Goal: Information Seeking & Learning: Learn about a topic

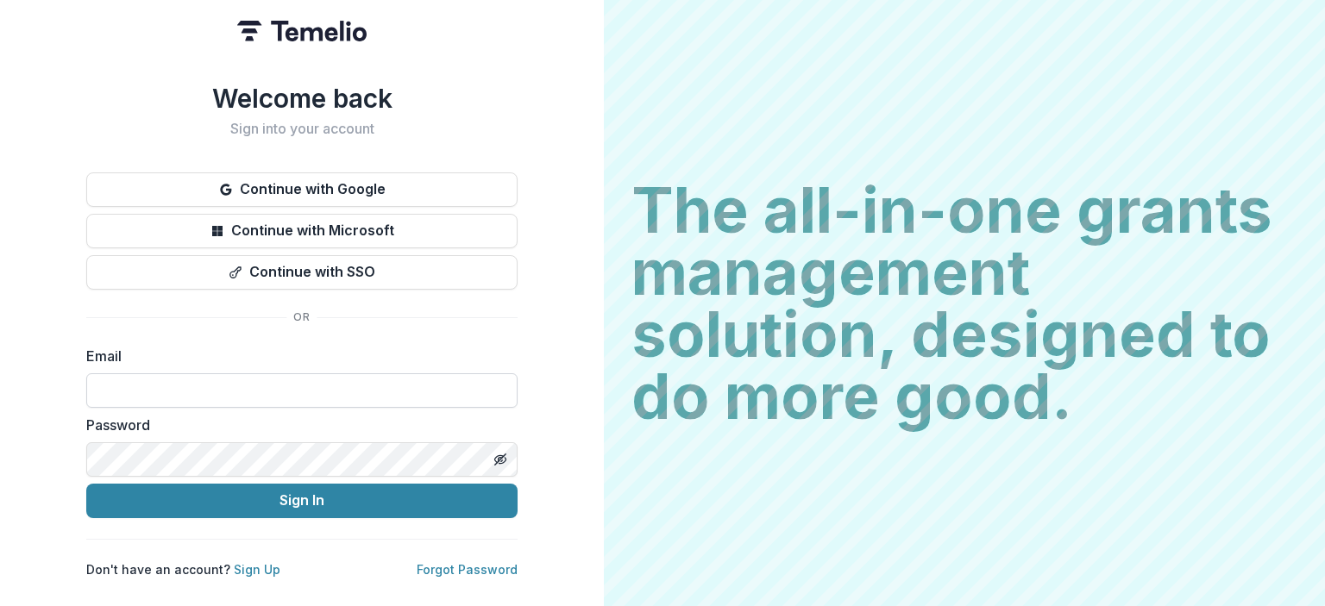
click at [206, 379] on input at bounding box center [301, 390] width 431 height 34
type input "**********"
click at [86, 484] on button "Sign In" at bounding box center [301, 501] width 431 height 34
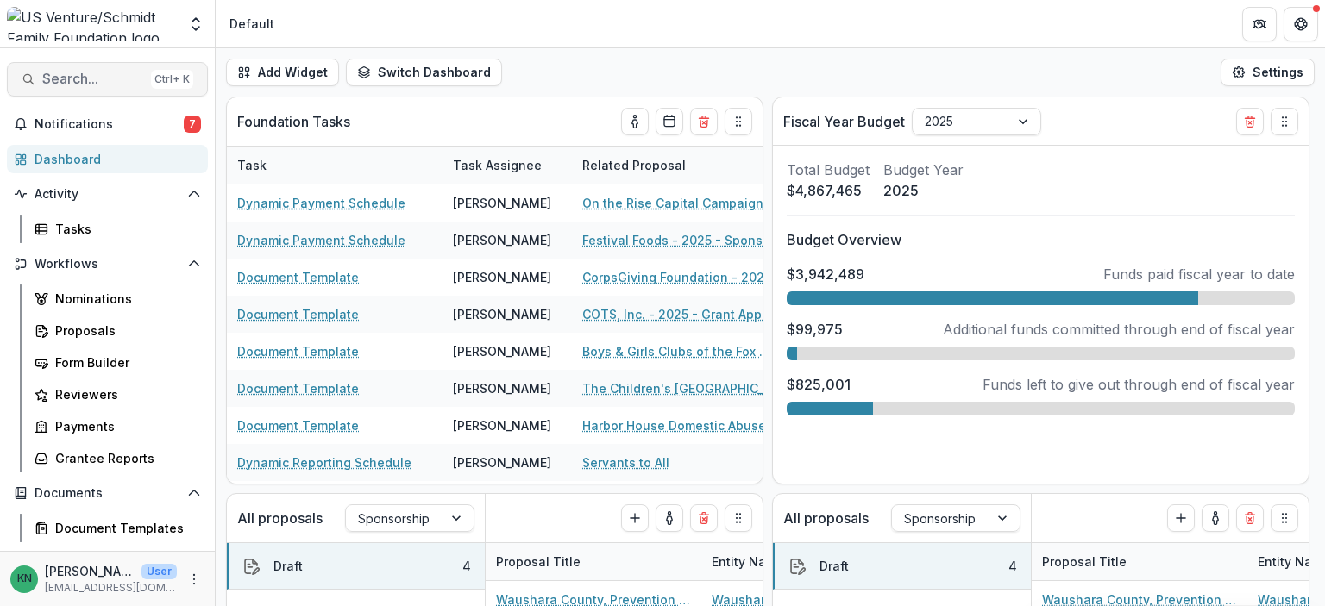
click at [79, 80] on span "Search..." at bounding box center [93, 79] width 102 height 16
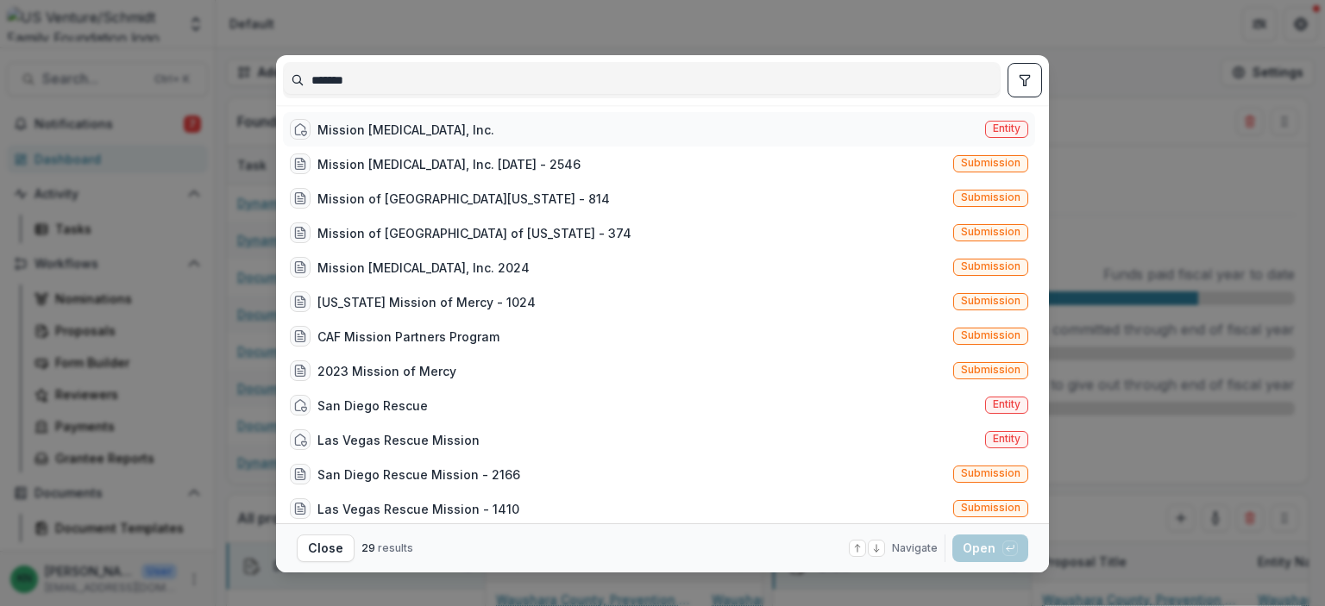
type input "*******"
click at [1012, 130] on span "Entity" at bounding box center [1007, 128] width 28 height 12
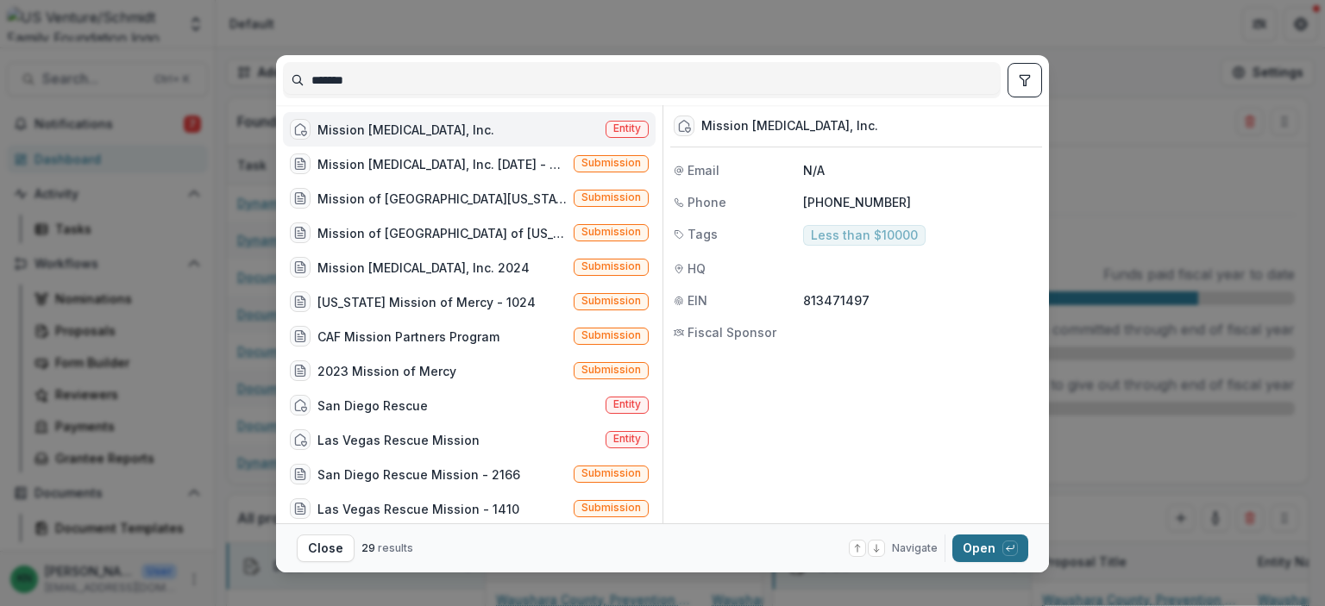
click at [976, 544] on button "Open with enter key" at bounding box center [990, 549] width 76 height 28
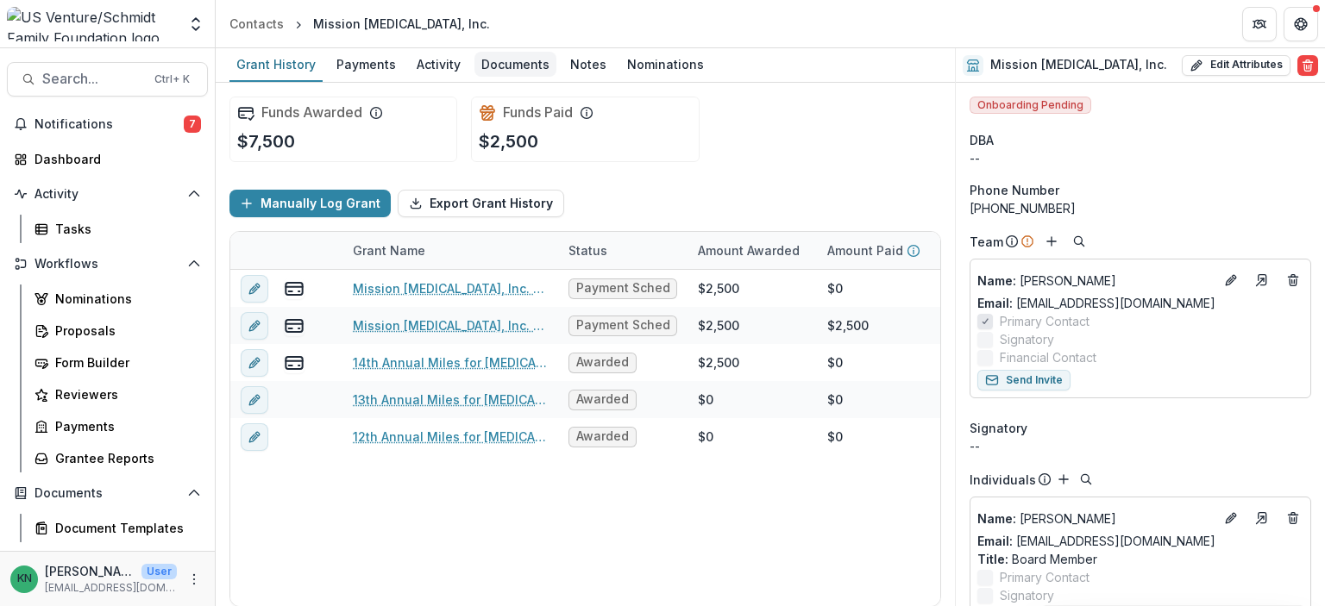
click at [504, 60] on div "Documents" at bounding box center [515, 64] width 82 height 25
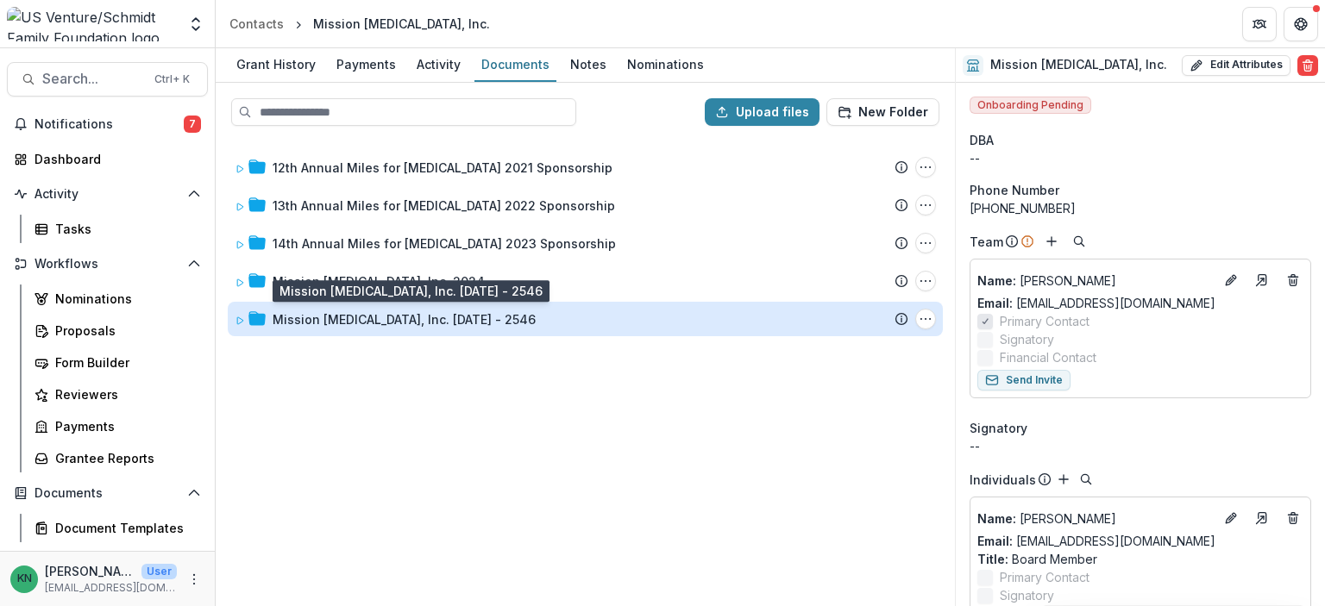
click at [350, 316] on div "Mission Myeloma, Inc. 2025 - 2546" at bounding box center [404, 319] width 263 height 18
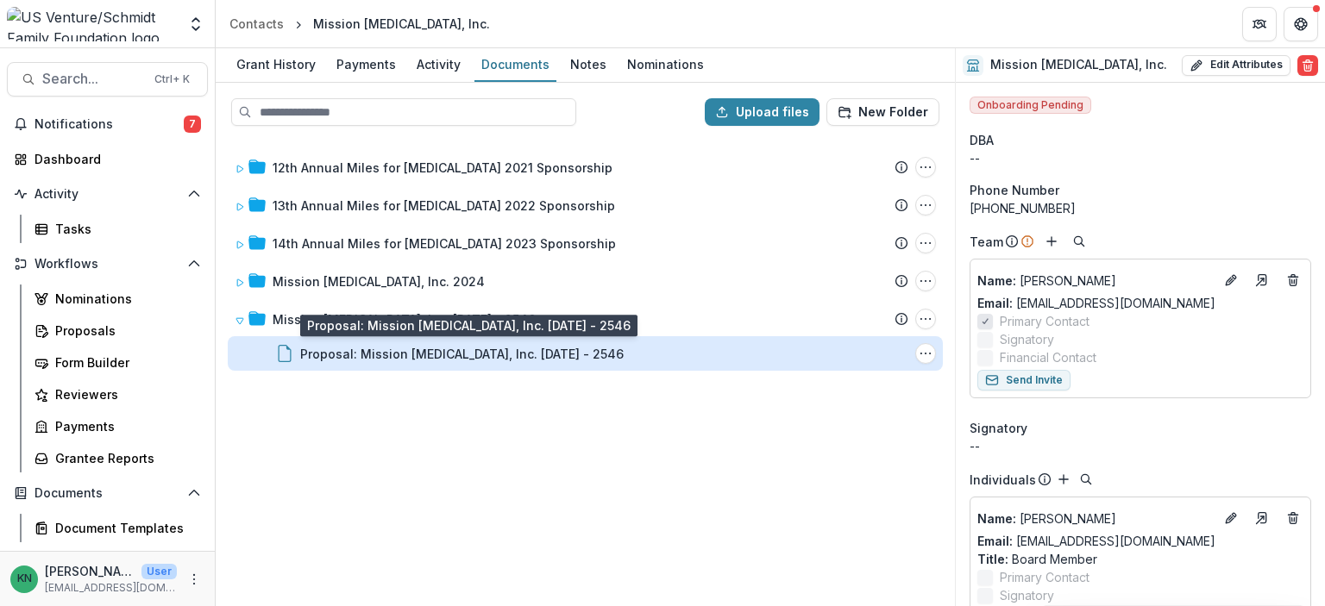
click at [363, 348] on div "Proposal: Mission Myeloma, Inc. 2025 - 2546" at bounding box center [461, 354] width 323 height 18
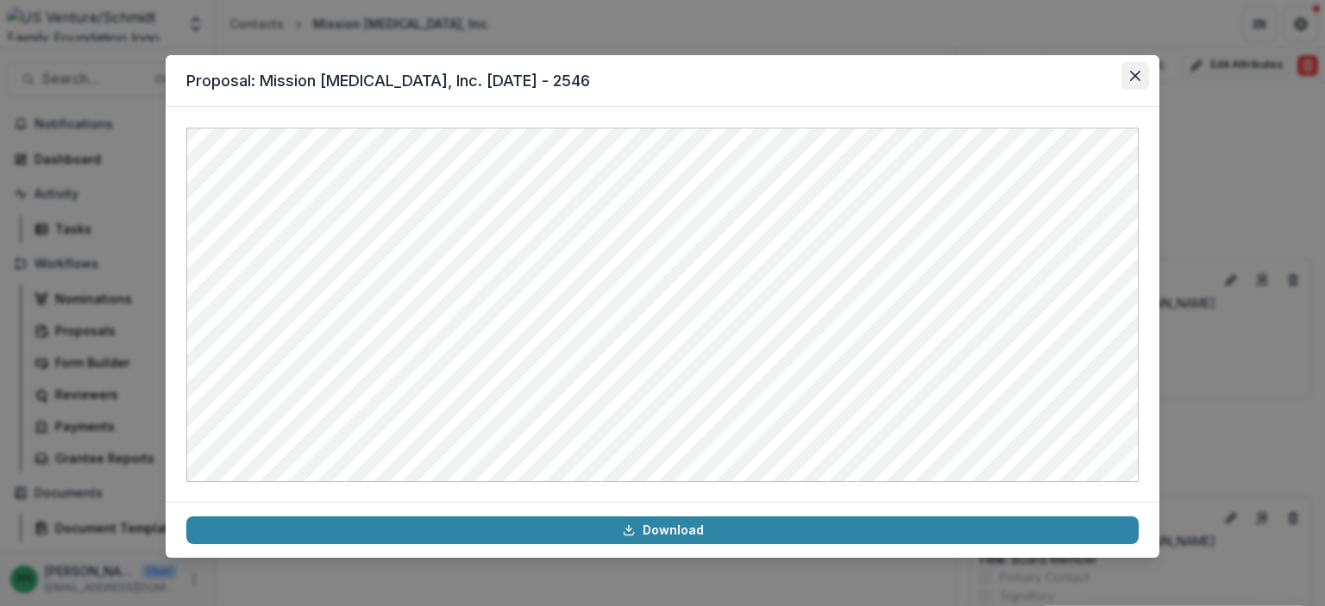
click at [1131, 77] on icon "Close" at bounding box center [1135, 76] width 10 height 10
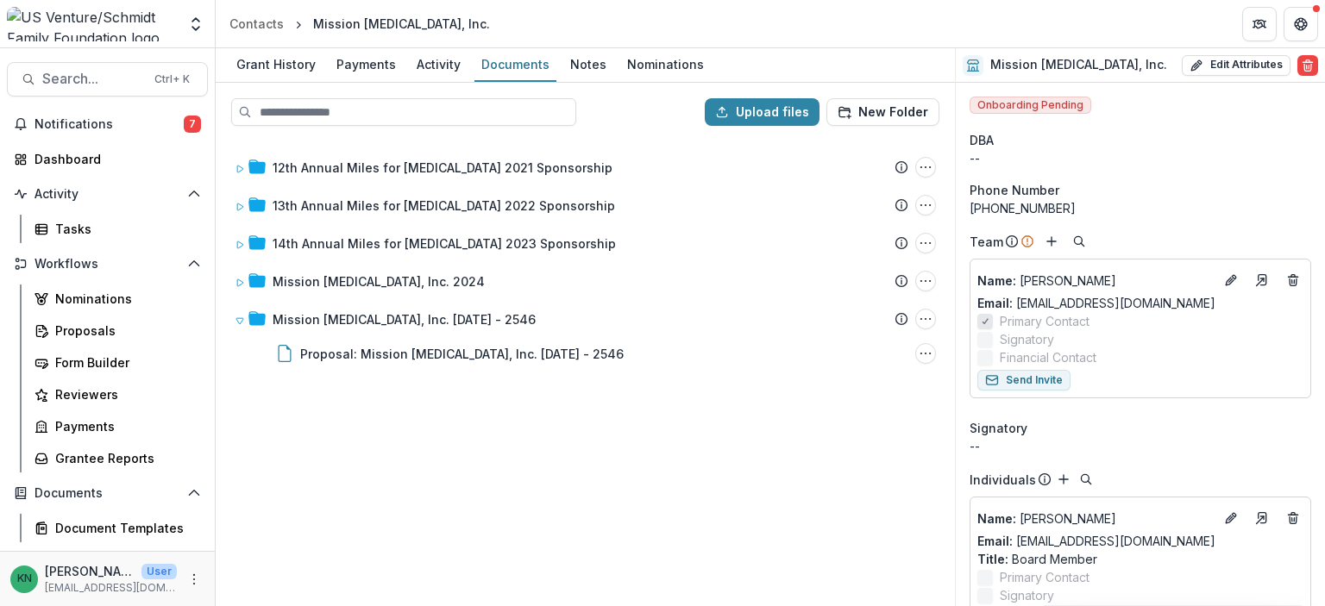
click at [604, 416] on div "12th Annual Miles for Myeloma 2021 Sponsorship Submission Temelio Proposal Atta…" at bounding box center [585, 372] width 736 height 465
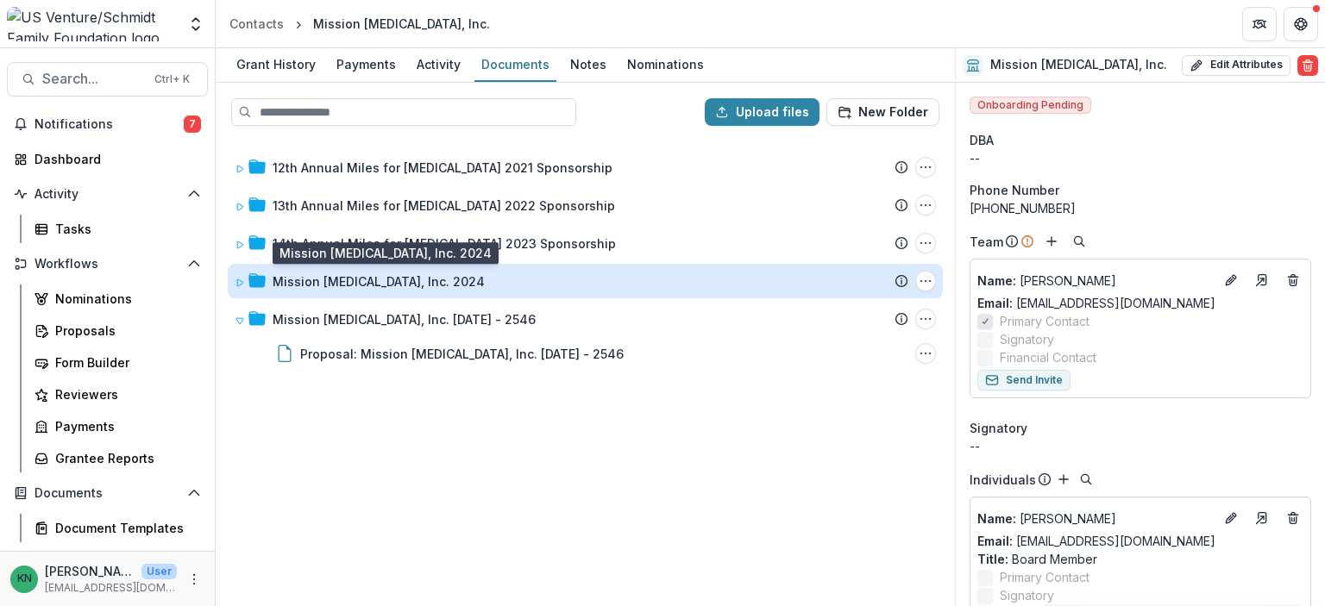
click at [368, 280] on div "Mission Myeloma, Inc. 2024" at bounding box center [379, 282] width 212 height 18
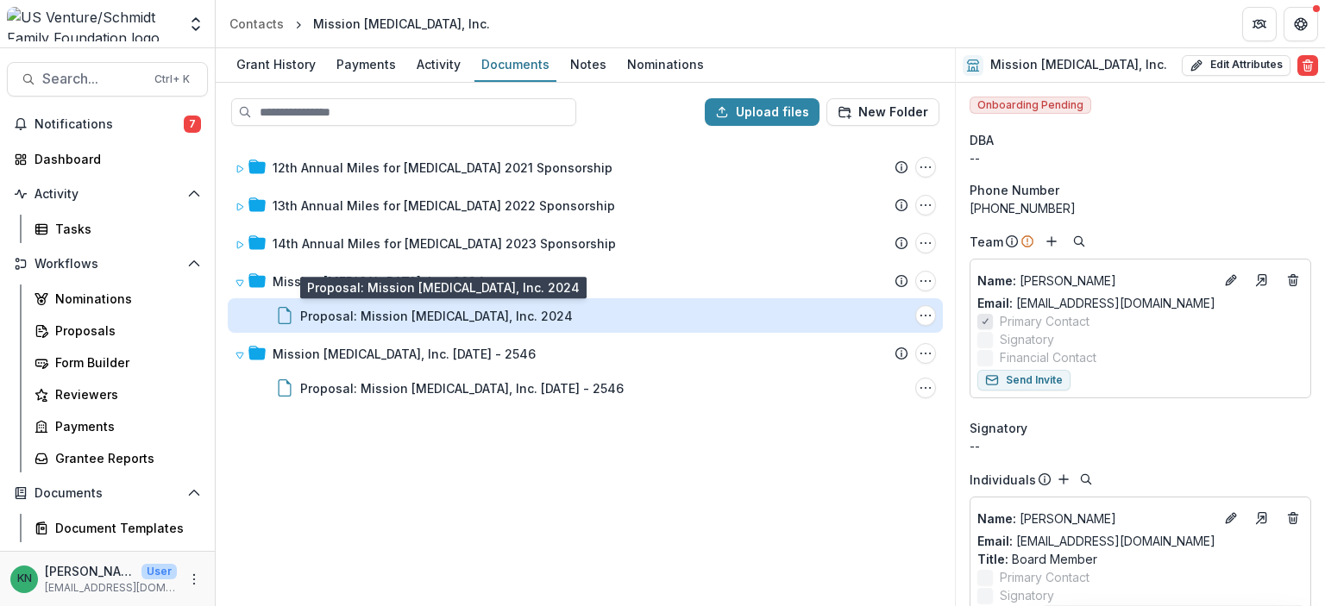
click at [376, 309] on div "Proposal: Mission Myeloma, Inc. 2024" at bounding box center [436, 316] width 273 height 18
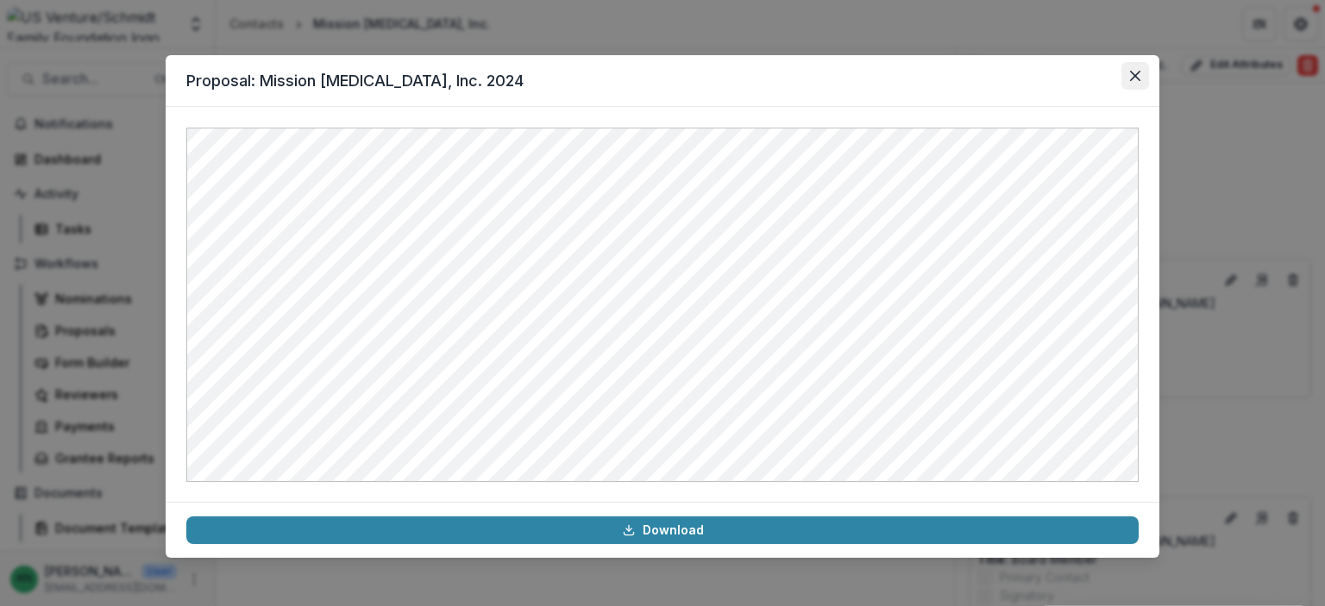
click at [1139, 75] on icon "Close" at bounding box center [1135, 76] width 10 height 10
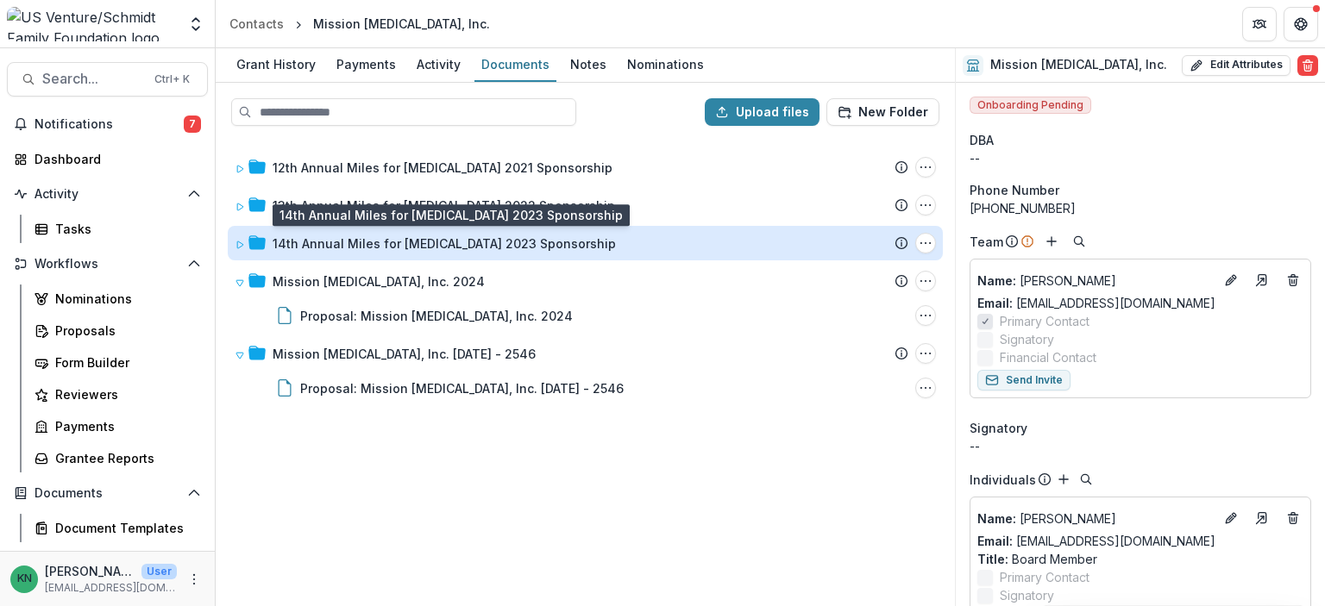
click at [362, 241] on div "14th Annual Miles for Myeloma 2023 Sponsorship" at bounding box center [444, 244] width 343 height 18
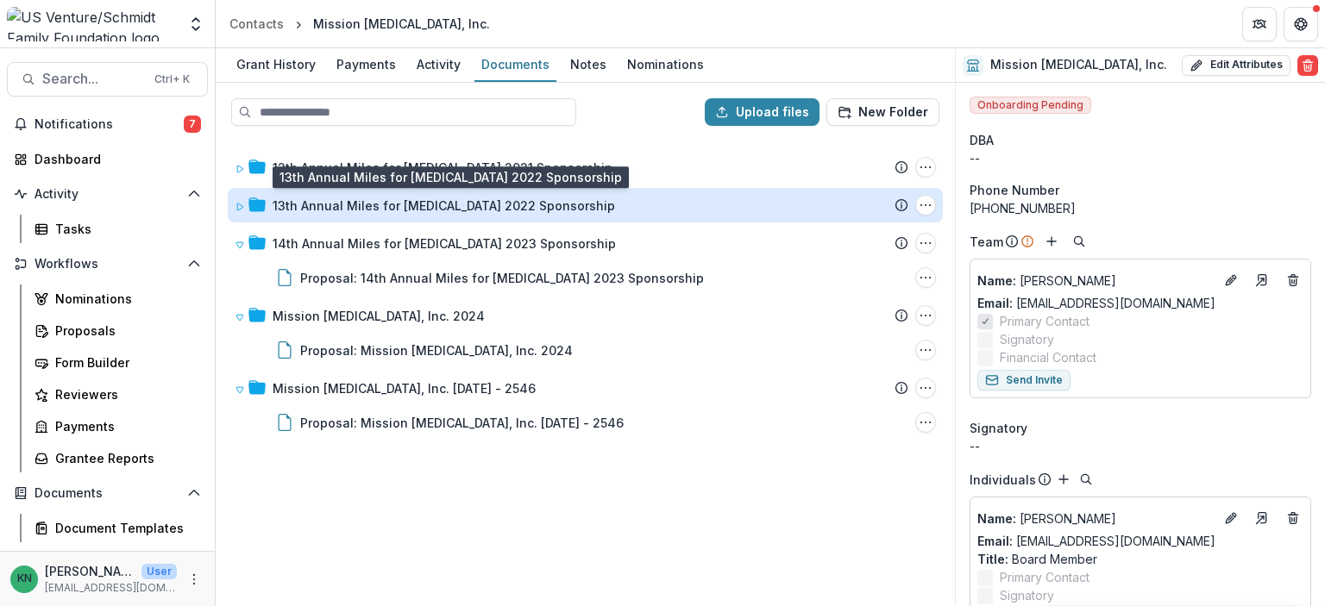
click at [366, 197] on div "13th Annual Miles for Myeloma 2022 Sponsorship" at bounding box center [444, 206] width 342 height 18
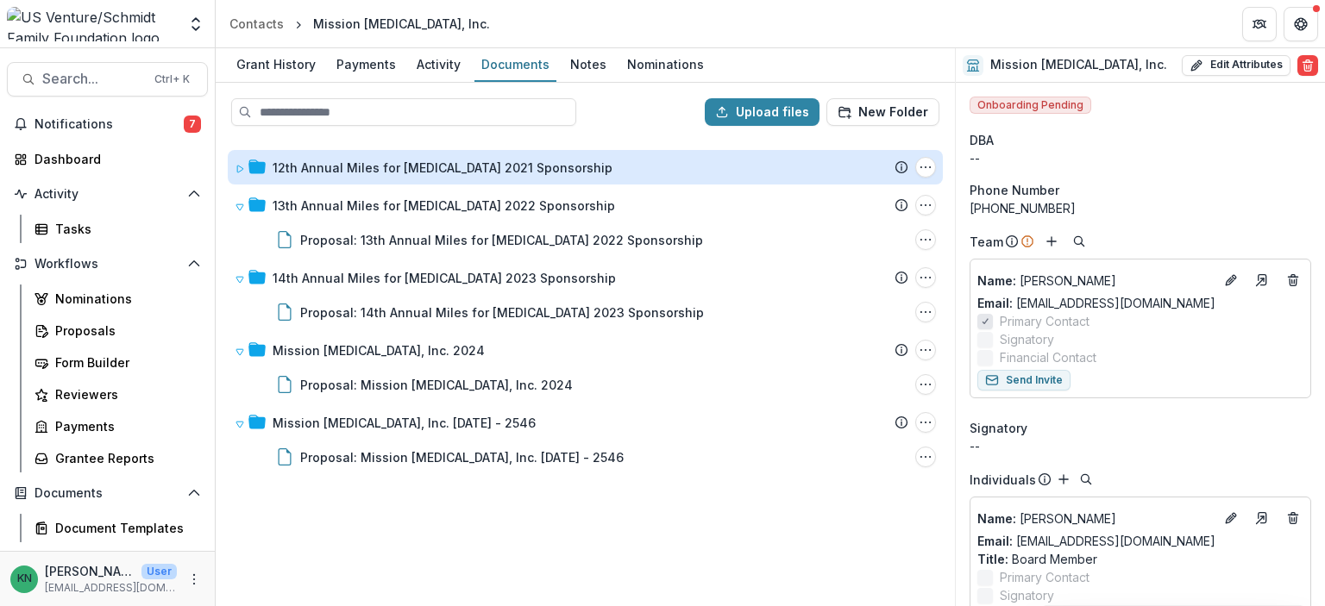
click at [369, 168] on div "12th Annual Miles for Myeloma 2021 Sponsorship" at bounding box center [443, 168] width 340 height 18
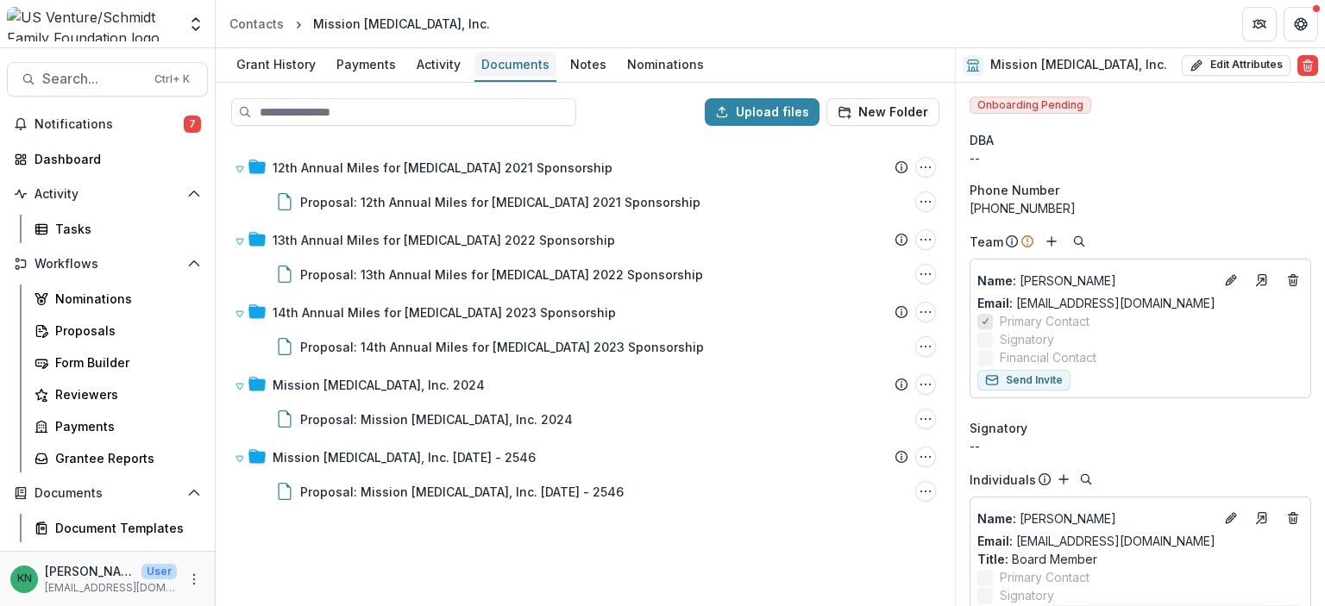
click at [521, 61] on div "Documents" at bounding box center [515, 64] width 82 height 25
click at [350, 66] on div "Payments" at bounding box center [365, 64] width 73 height 25
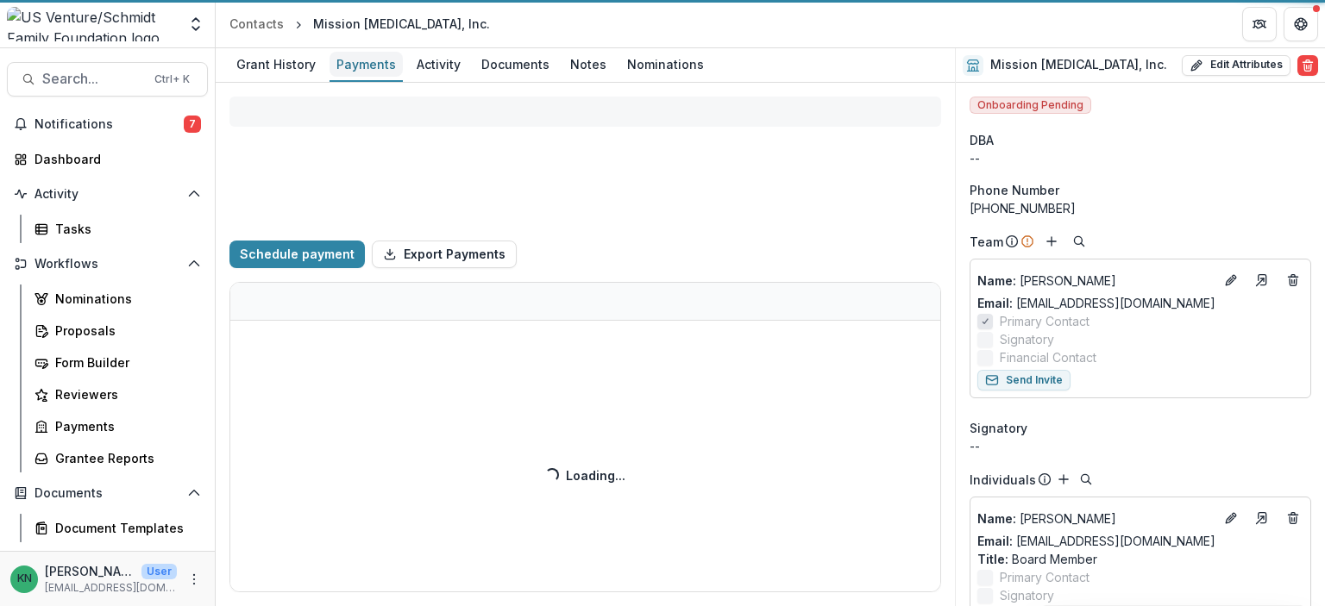
select select "****"
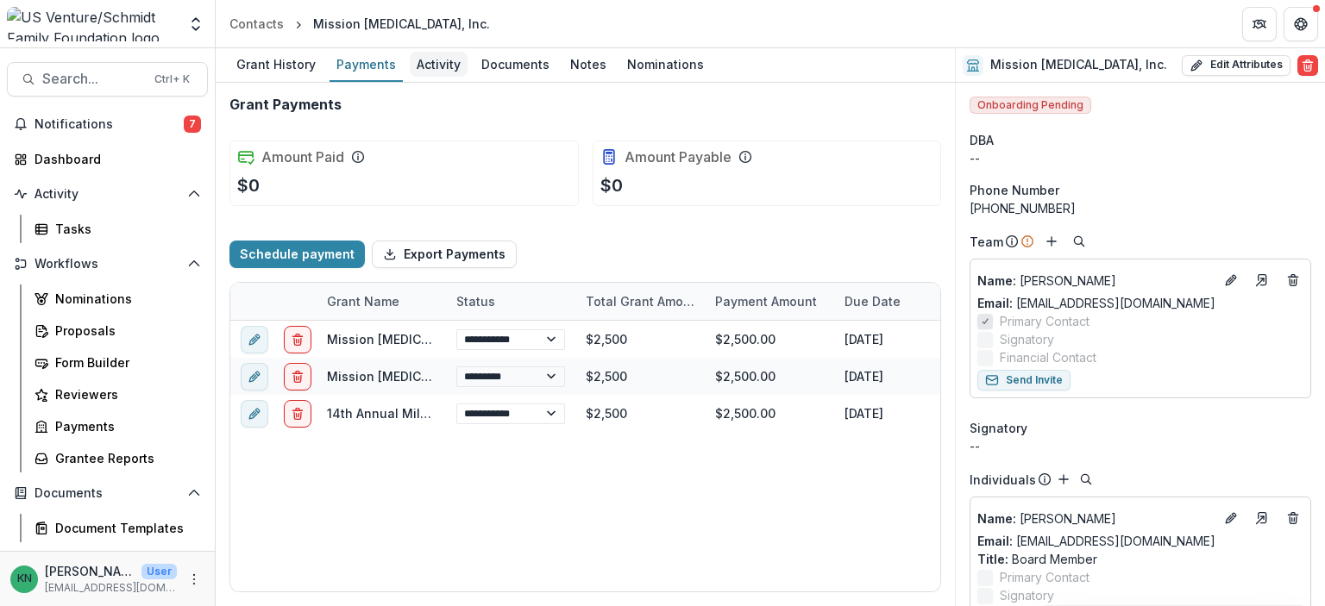
click at [442, 63] on div "Activity" at bounding box center [439, 64] width 58 height 25
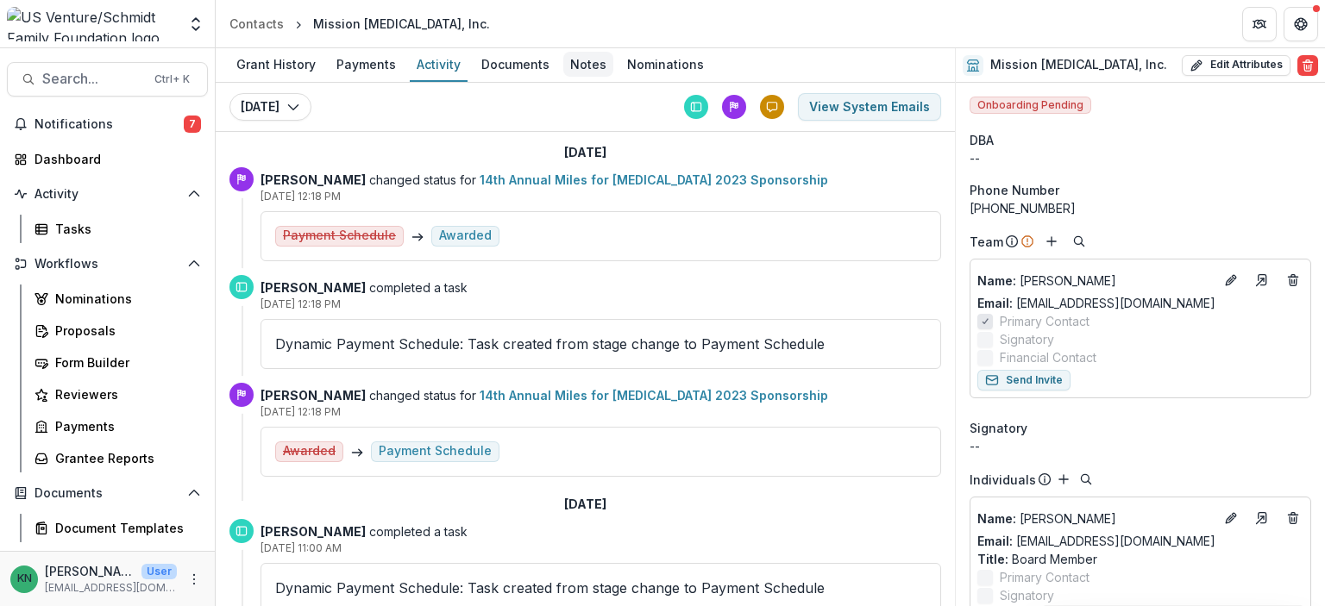
click at [578, 59] on div "Notes" at bounding box center [588, 64] width 50 height 25
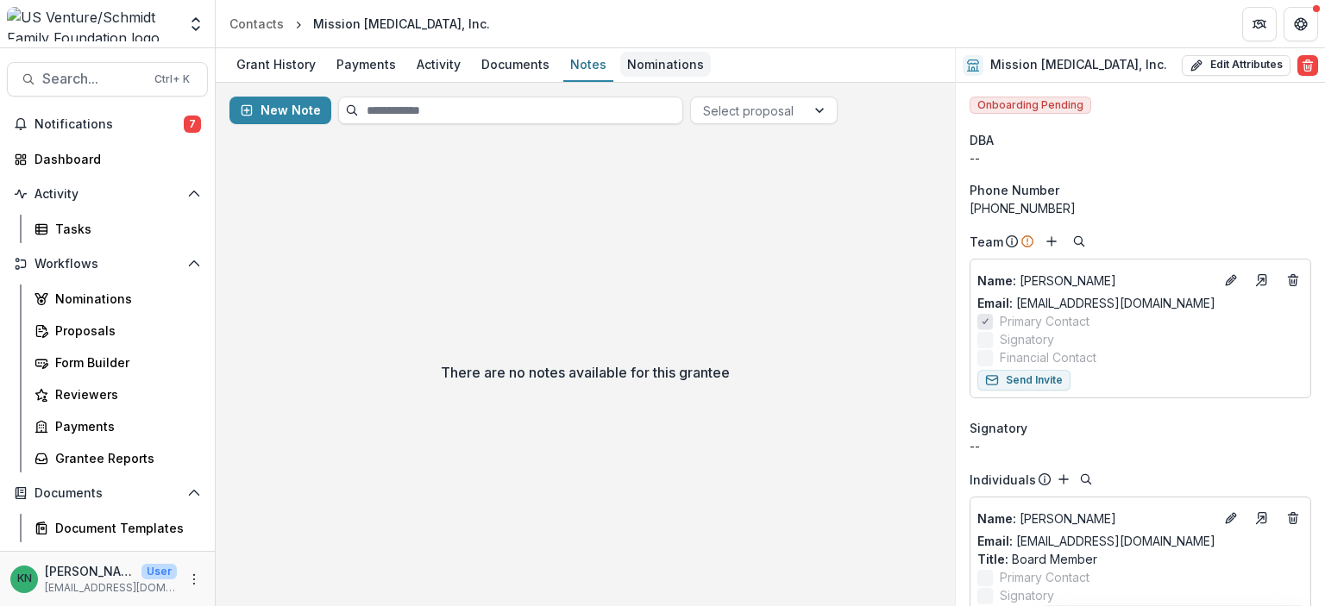
click at [659, 65] on div "Nominations" at bounding box center [665, 64] width 91 height 25
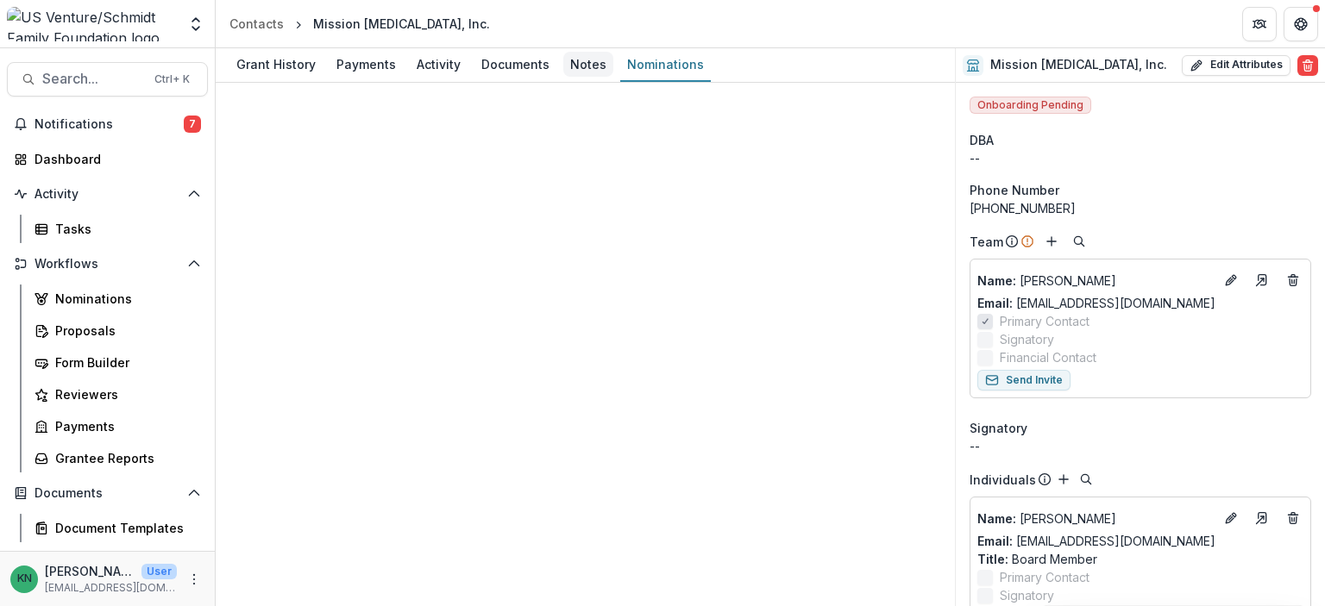
click at [577, 59] on div "Notes" at bounding box center [588, 64] width 50 height 25
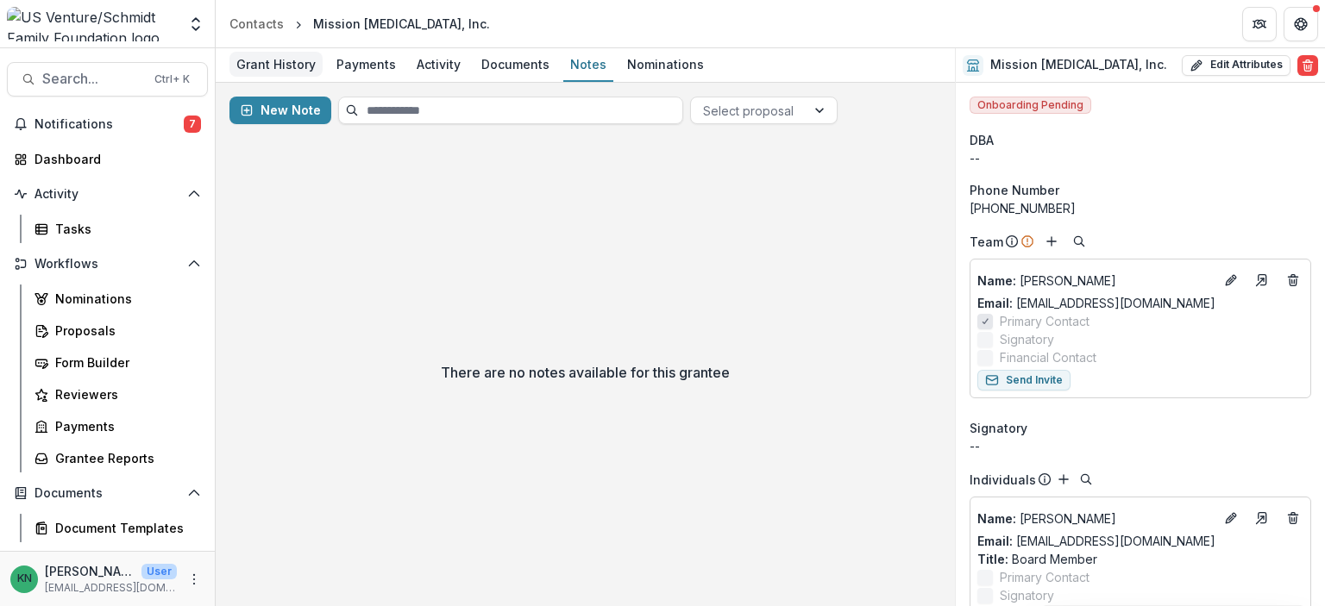
click at [286, 70] on div "Grant History" at bounding box center [275, 64] width 93 height 25
